Goal: Transaction & Acquisition: Purchase product/service

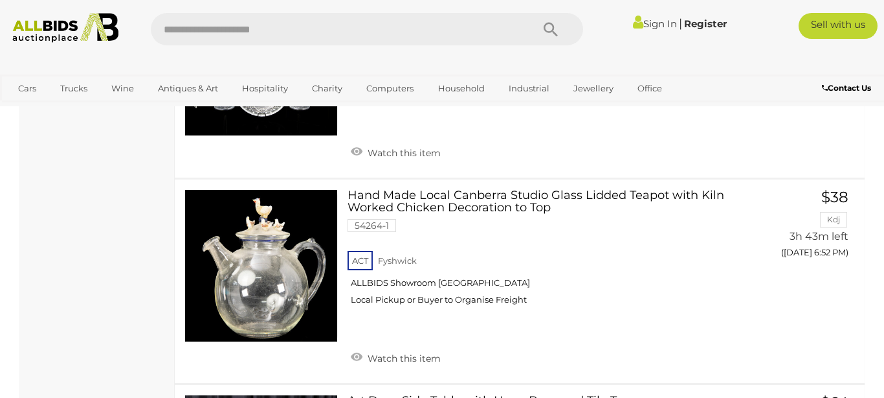
scroll to position [10038, 0]
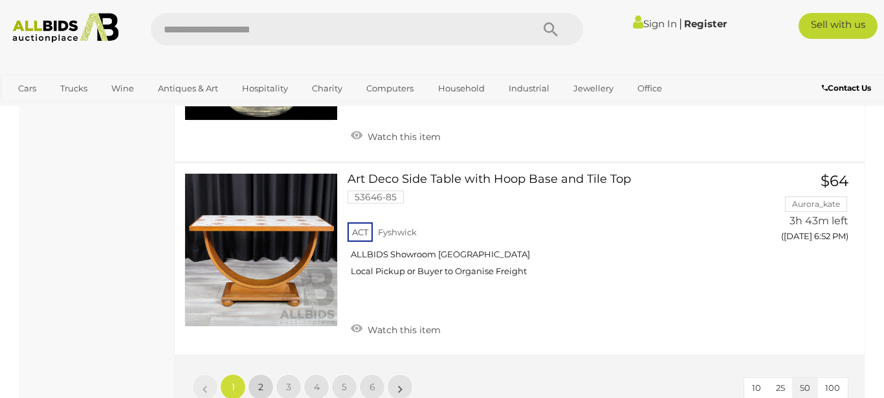
click at [263, 381] on span "2" at bounding box center [260, 387] width 5 height 12
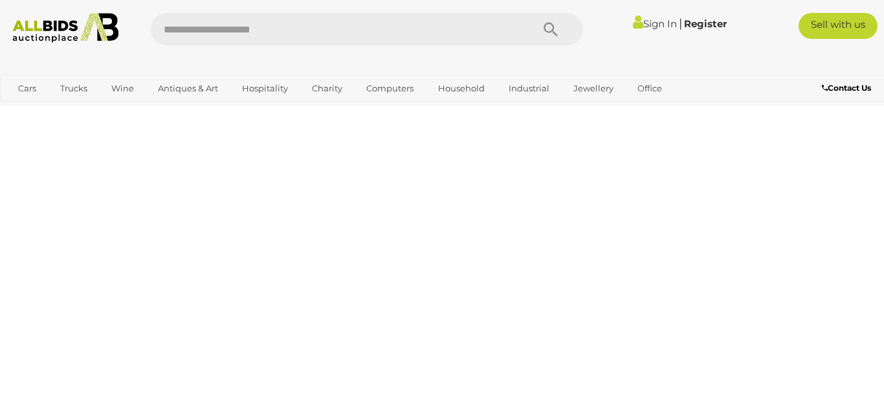
scroll to position [66, 0]
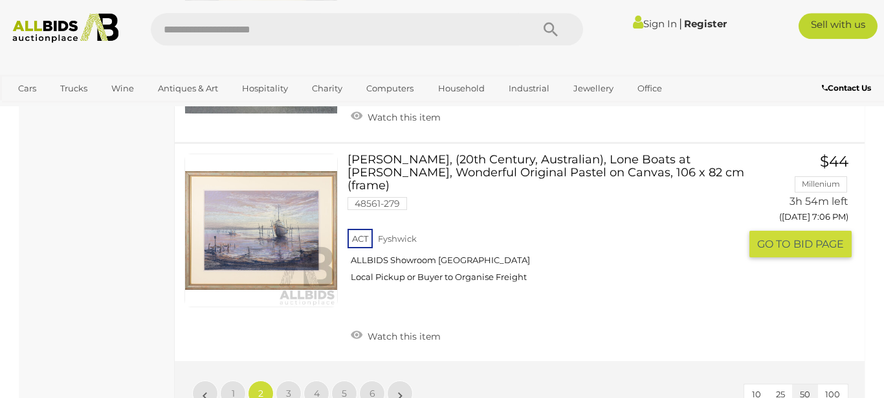
scroll to position [10030, 0]
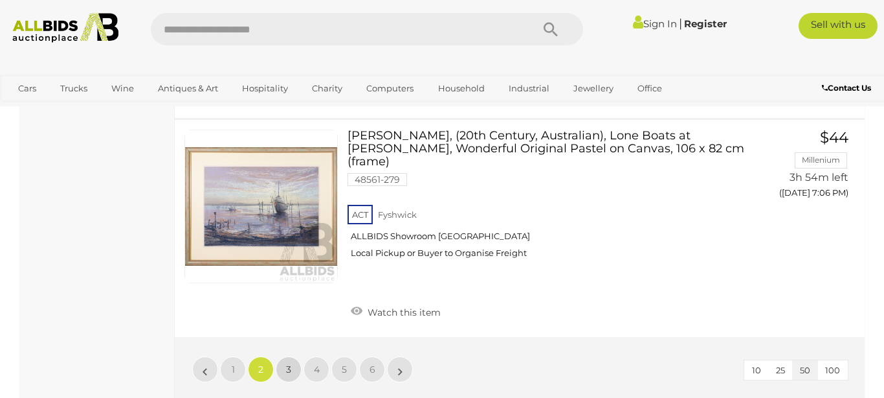
click at [286, 356] on link "3" at bounding box center [289, 369] width 26 height 26
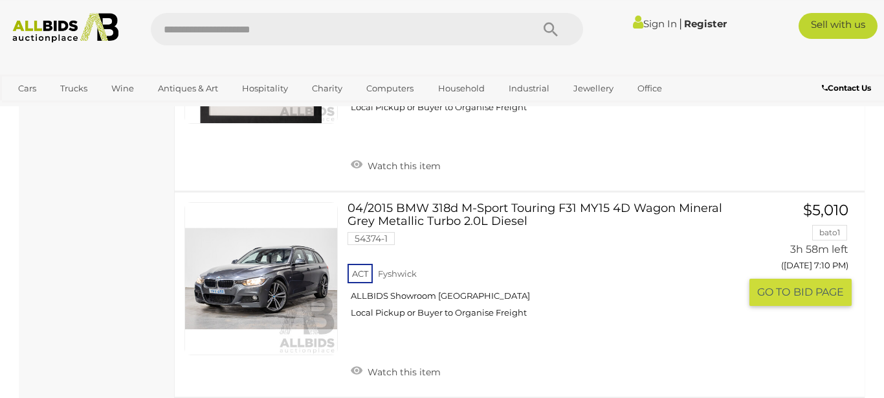
scroll to position [2059, 0]
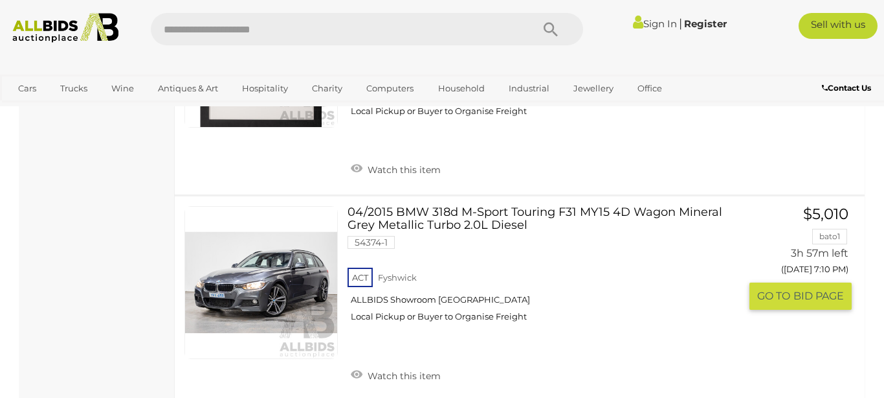
click at [278, 254] on link at bounding box center [261, 282] width 153 height 153
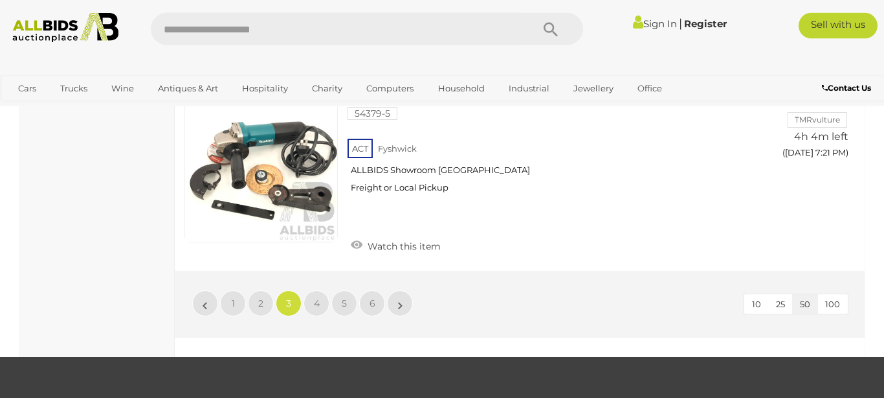
scroll to position [10112, 0]
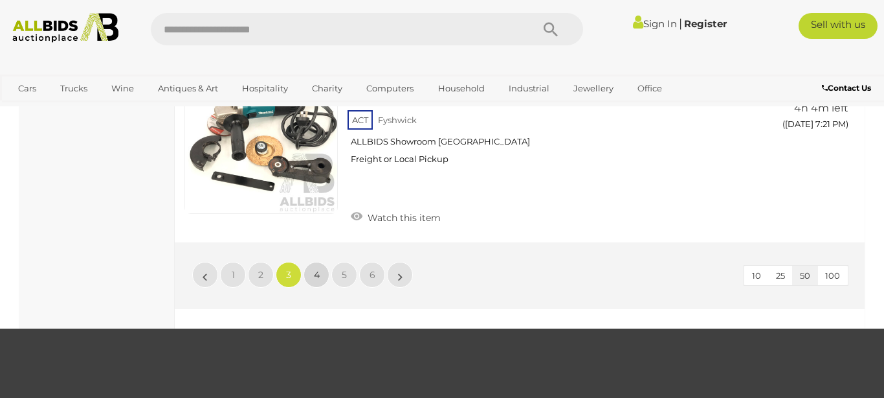
click at [315, 269] on span "4" at bounding box center [317, 275] width 6 height 12
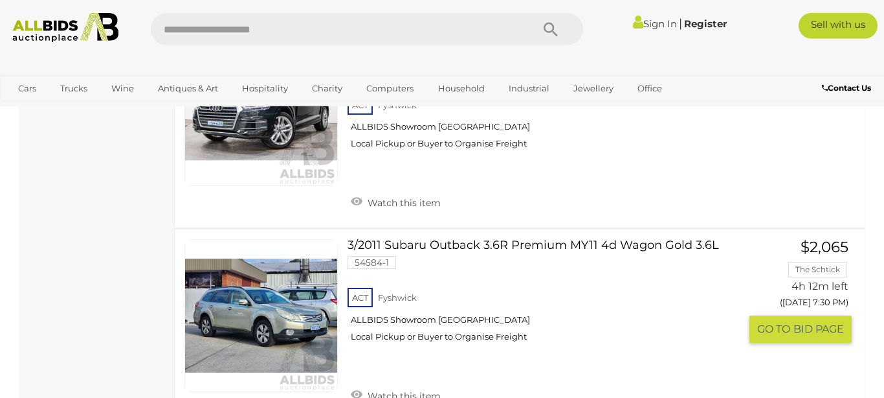
scroll to position [5380, 0]
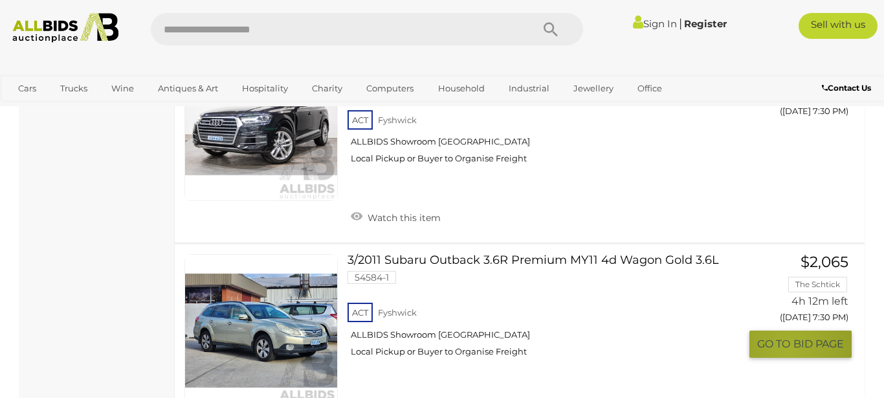
click at [789, 337] on span "GO TO" at bounding box center [776, 344] width 36 height 14
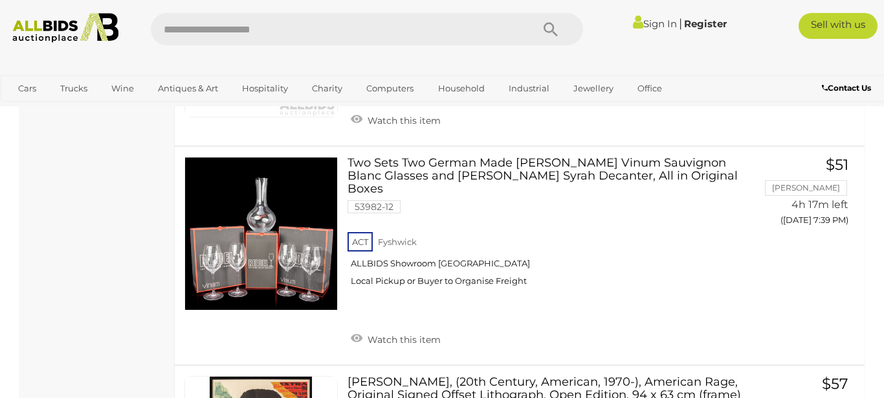
scroll to position [9890, 0]
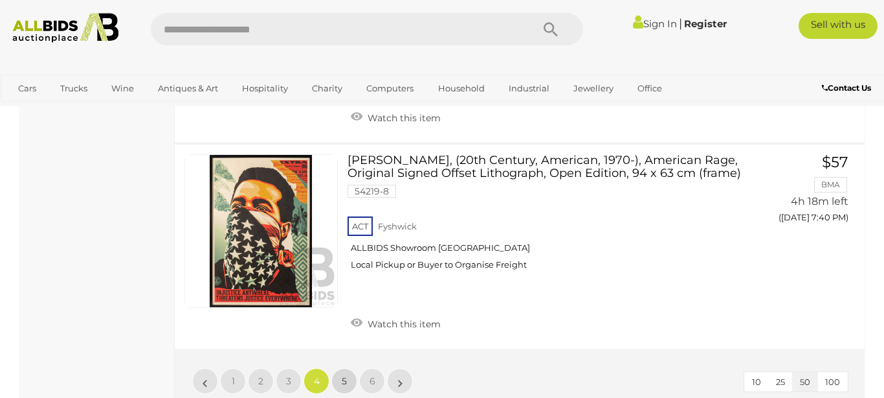
click at [344, 375] on span "5" at bounding box center [344, 381] width 5 height 12
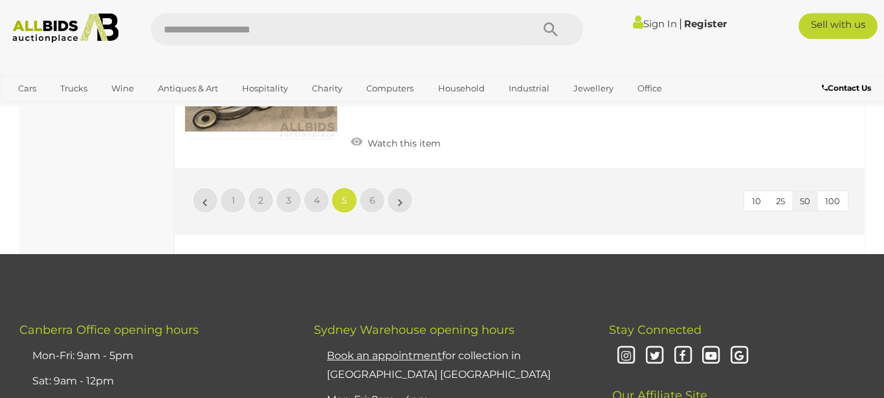
scroll to position [9883, 0]
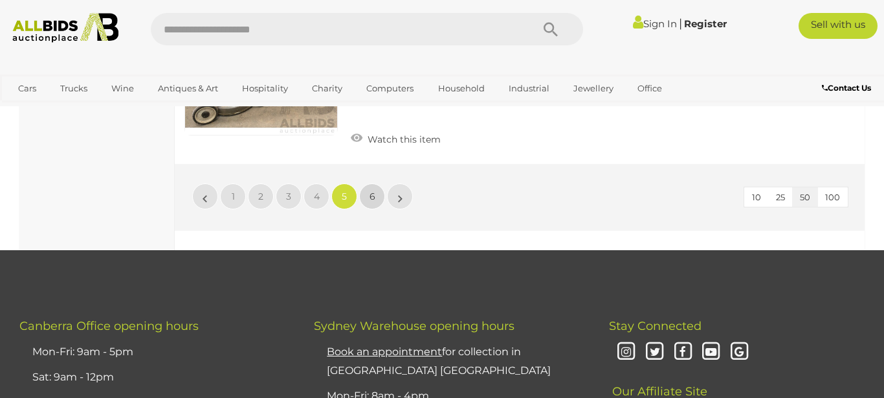
click at [373, 190] on span "6" at bounding box center [373, 196] width 6 height 12
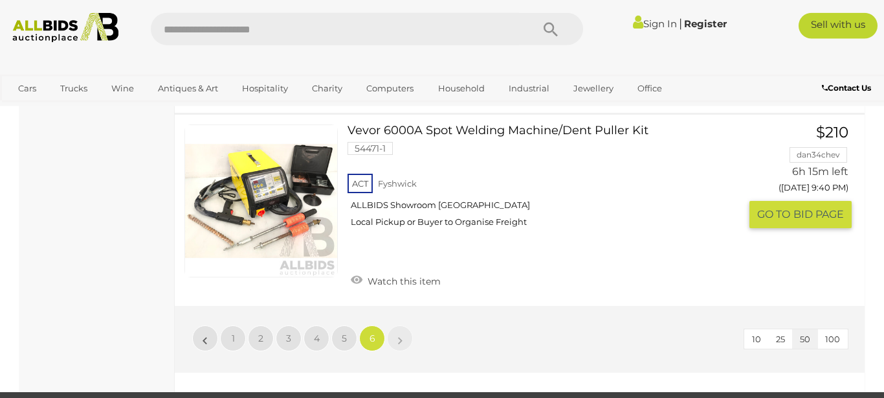
scroll to position [1837, 0]
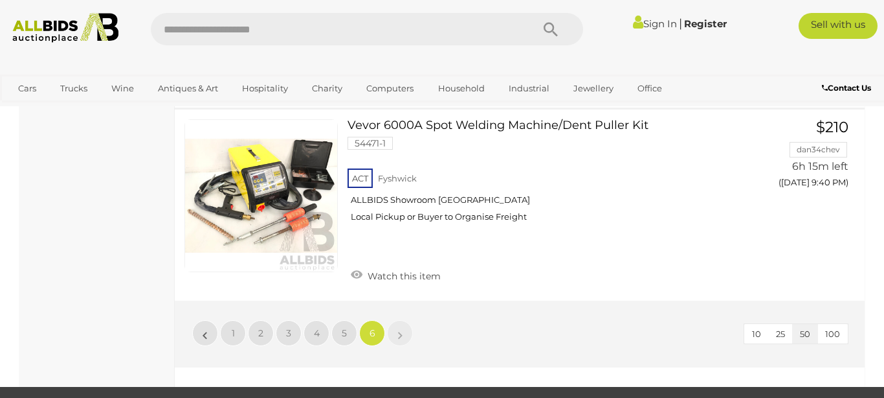
click at [403, 322] on link "»" at bounding box center [400, 333] width 26 height 26
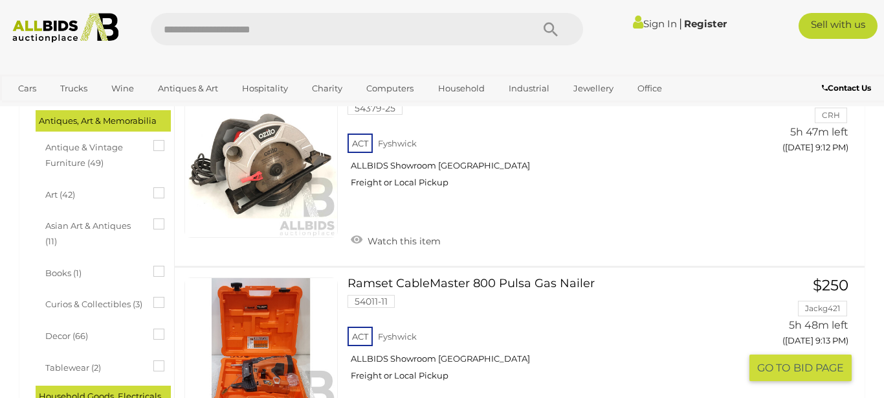
scroll to position [0, 0]
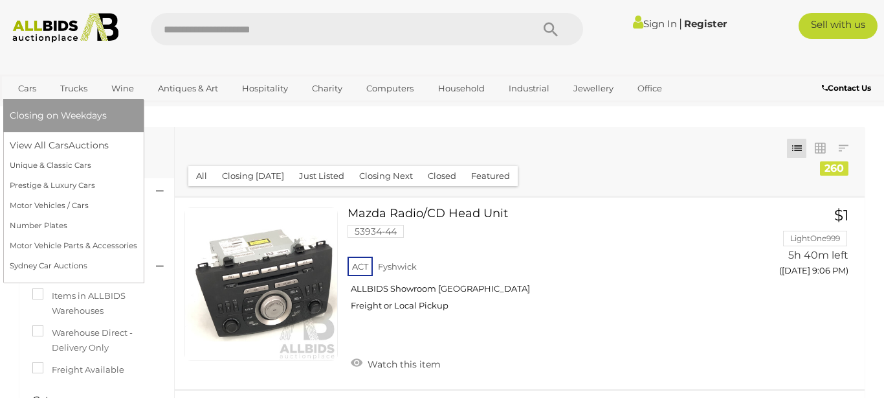
click at [25, 91] on link "Cars" at bounding box center [27, 88] width 35 height 21
click at [26, 99] on link "Cars" at bounding box center [27, 88] width 35 height 21
